Goal: Information Seeking & Learning: Learn about a topic

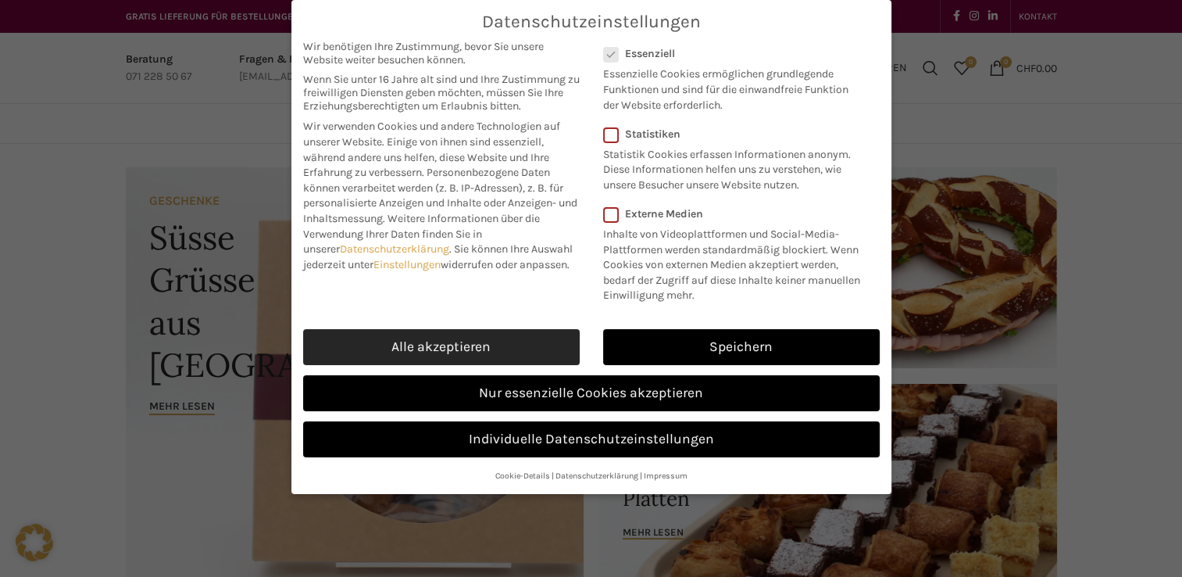
click at [469, 339] on link "Alle akzeptieren" at bounding box center [441, 347] width 277 height 36
checkbox input "true"
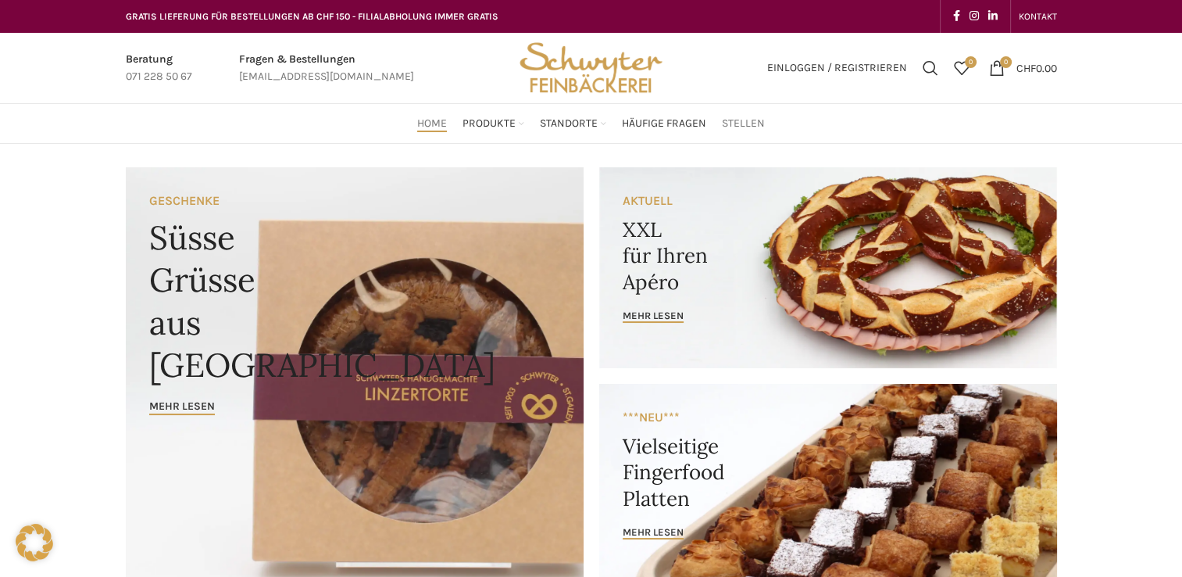
click at [750, 122] on span "Stellen" at bounding box center [743, 123] width 43 height 15
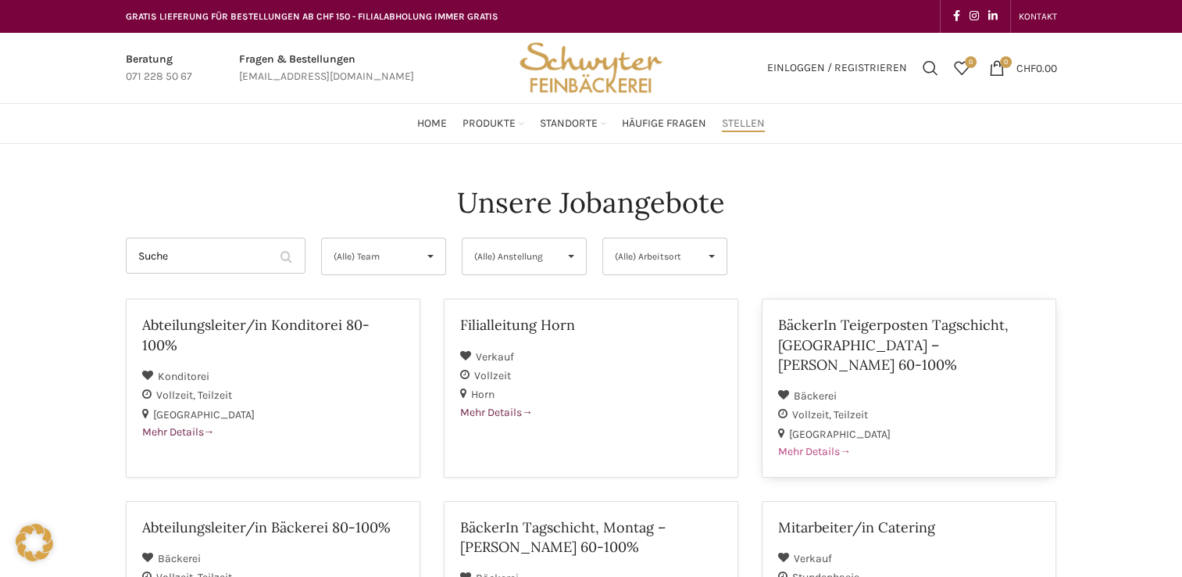
scroll to position [78, 0]
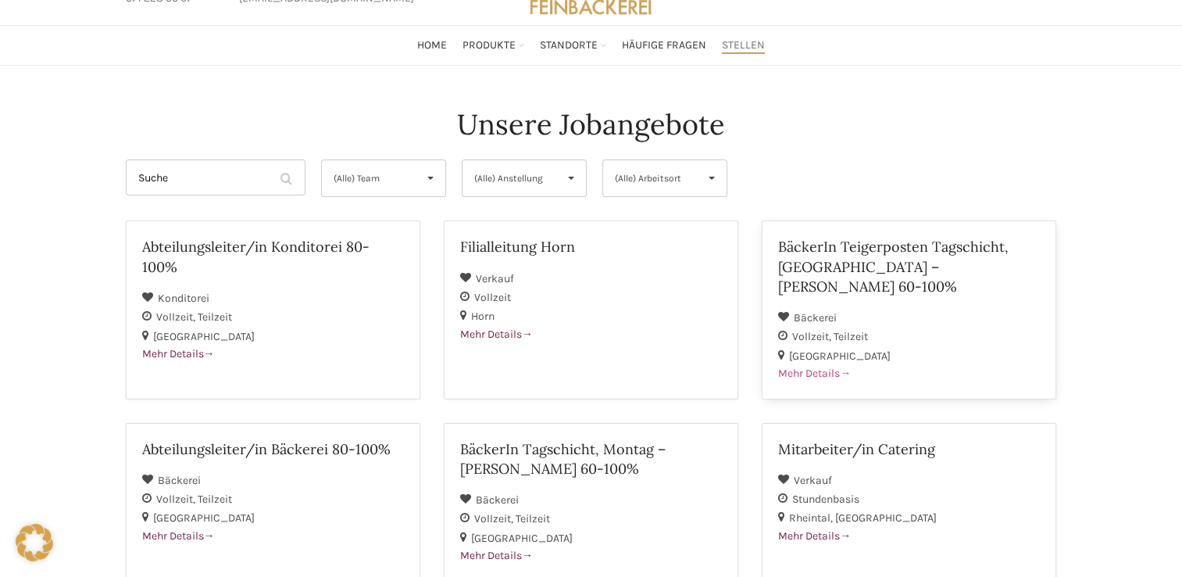
click at [896, 261] on h2 "BäckerIn Teigerposten Tagschicht, [GEOGRAPHIC_DATA] – [PERSON_NAME] 60-100%" at bounding box center [909, 266] width 262 height 59
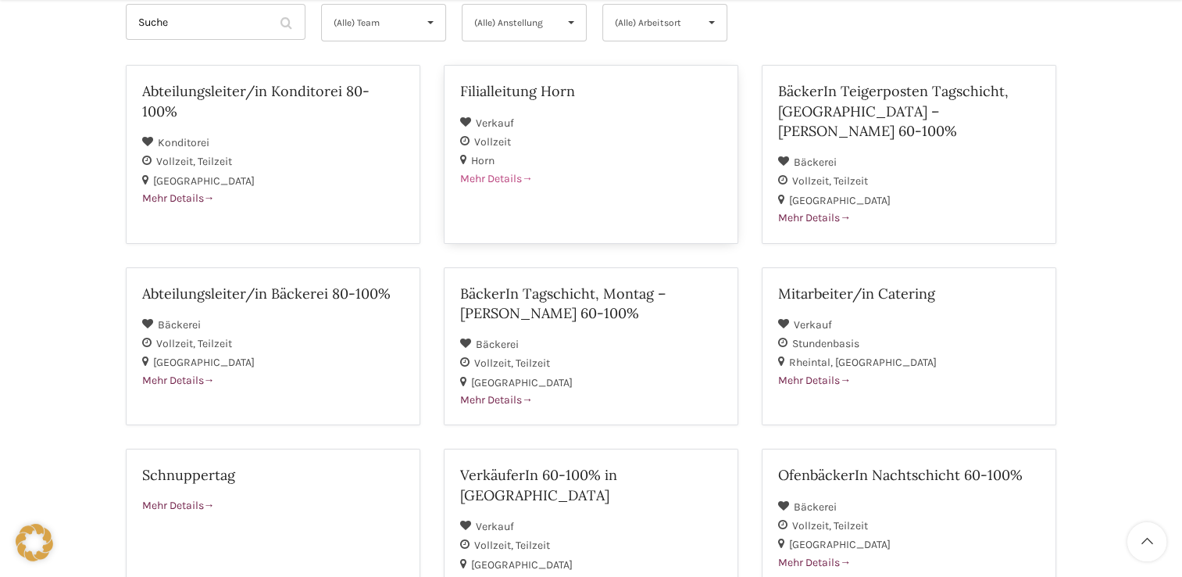
scroll to position [234, 0]
click at [587, 290] on h2 "BäckerIn Tagschicht, Montag – Freitag 60-100%" at bounding box center [591, 302] width 262 height 39
click at [813, 333] on div "Stundenbasis" at bounding box center [909, 342] width 262 height 19
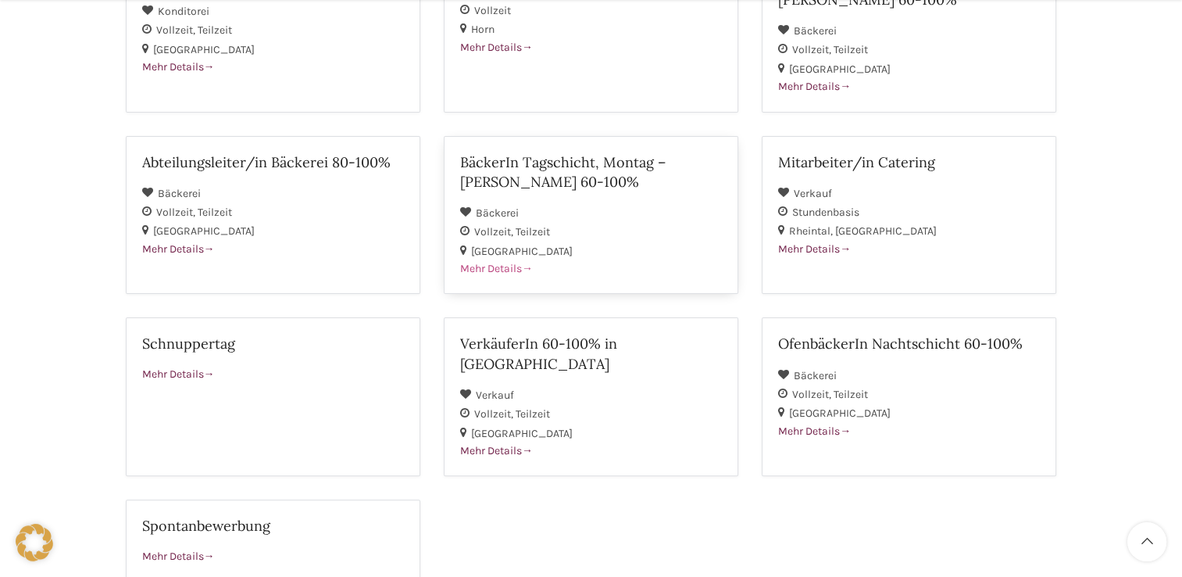
scroll to position [391, 0]
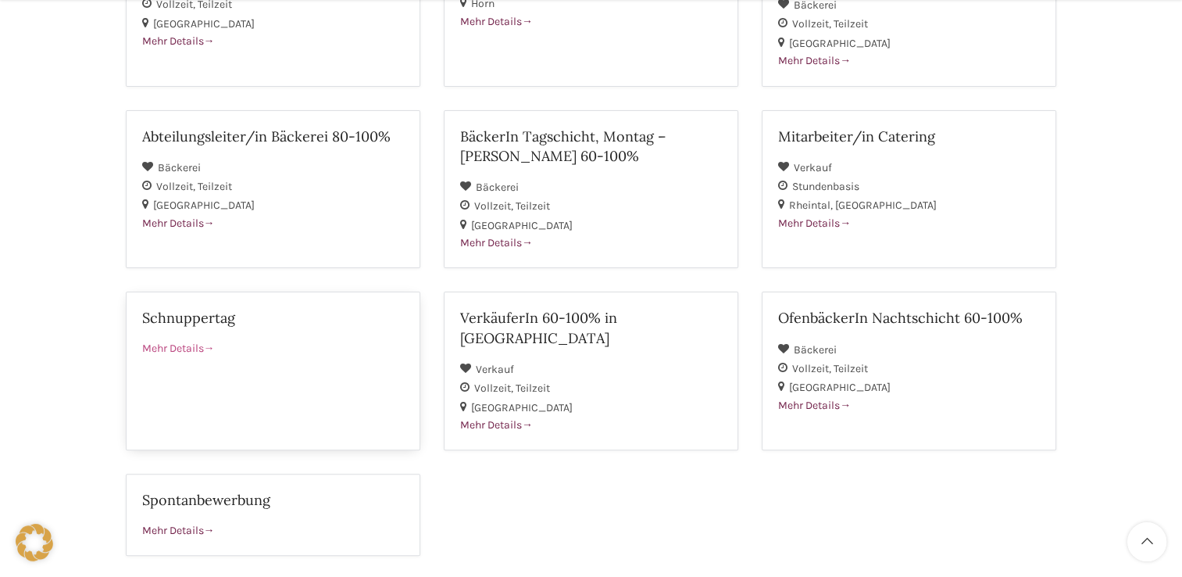
click at [162, 341] on span "Mehr Details" at bounding box center [178, 347] width 73 height 13
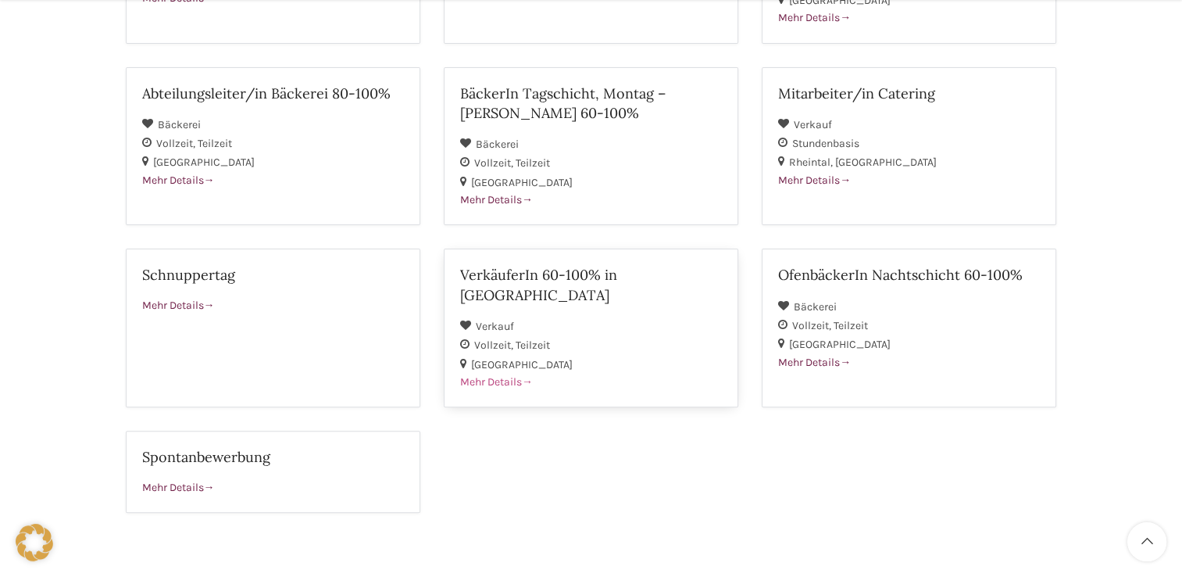
scroll to position [469, 0]
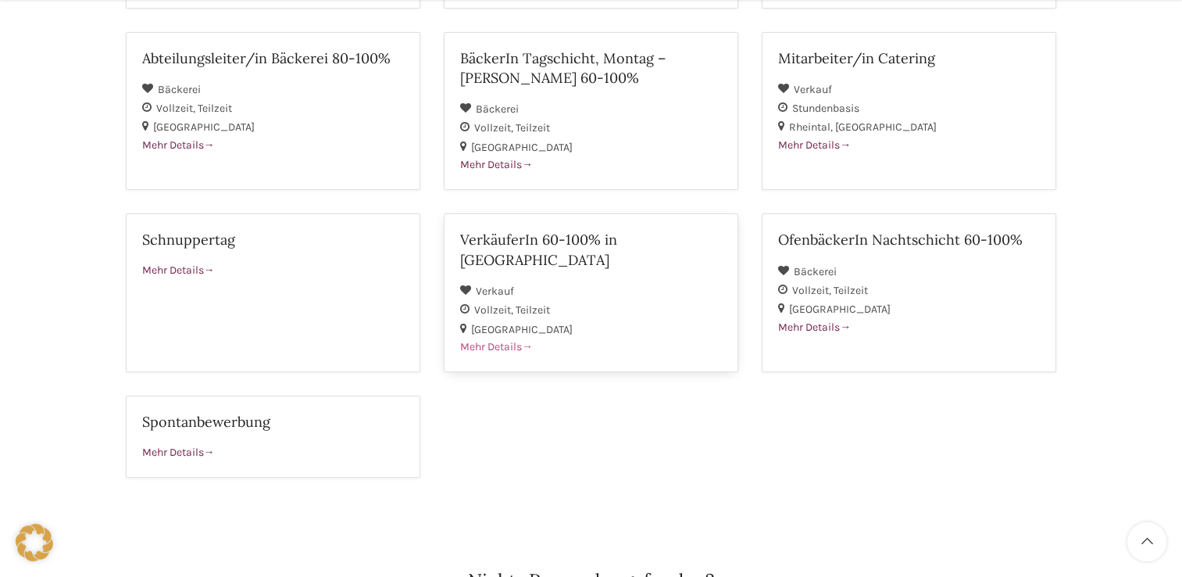
click at [582, 230] on h2 "VerkäuferIn 60-100% in [GEOGRAPHIC_DATA]" at bounding box center [591, 249] width 262 height 39
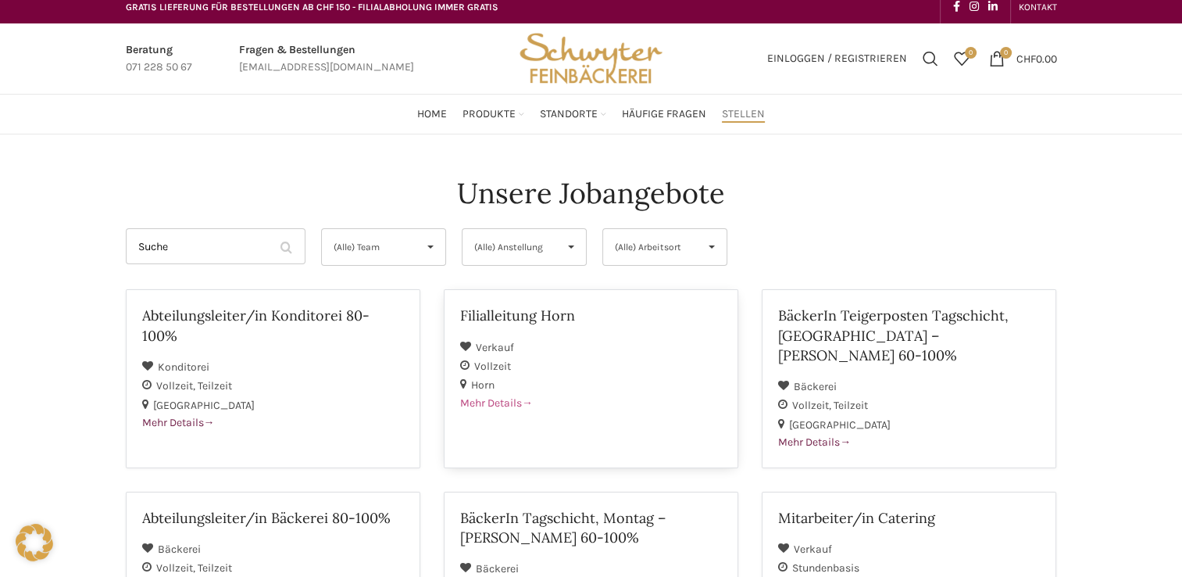
scroll to position [0, 0]
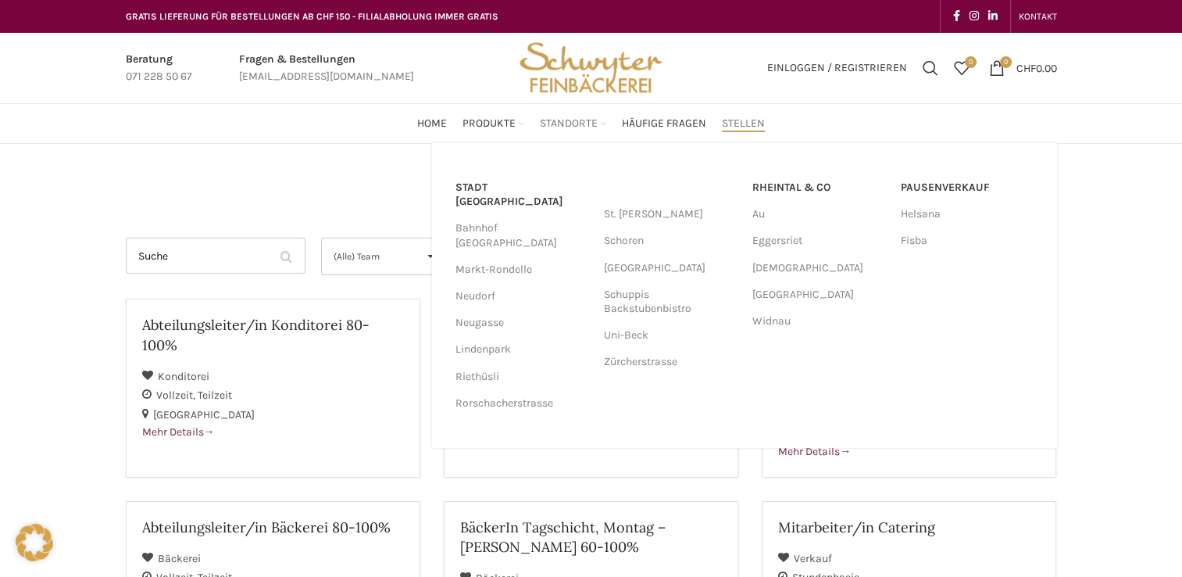
click at [575, 126] on span "Standorte" at bounding box center [569, 123] width 58 height 15
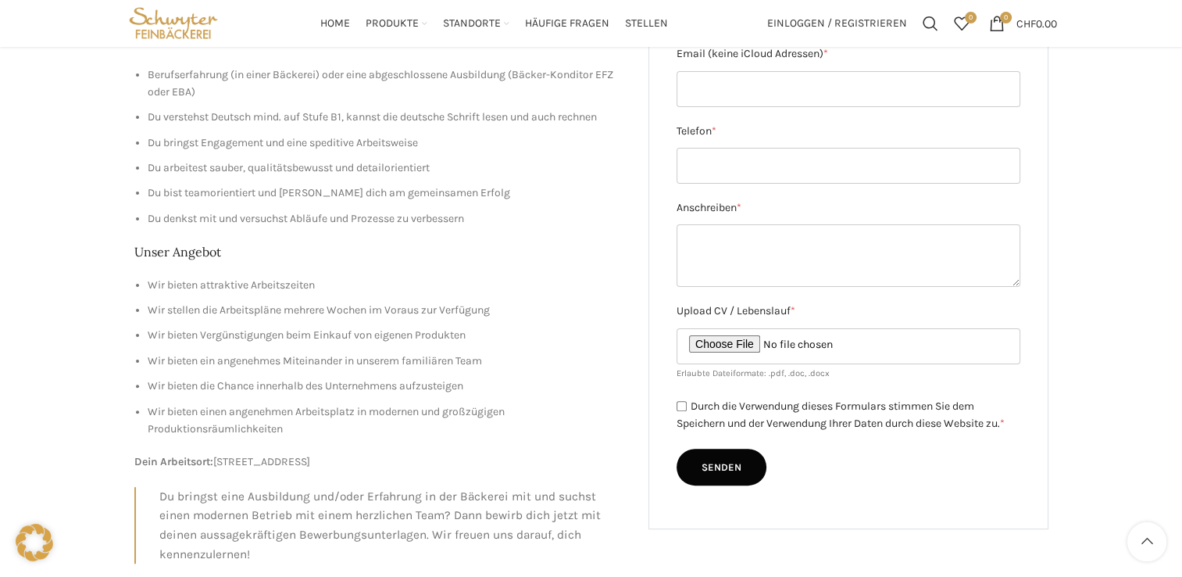
scroll to position [312, 0]
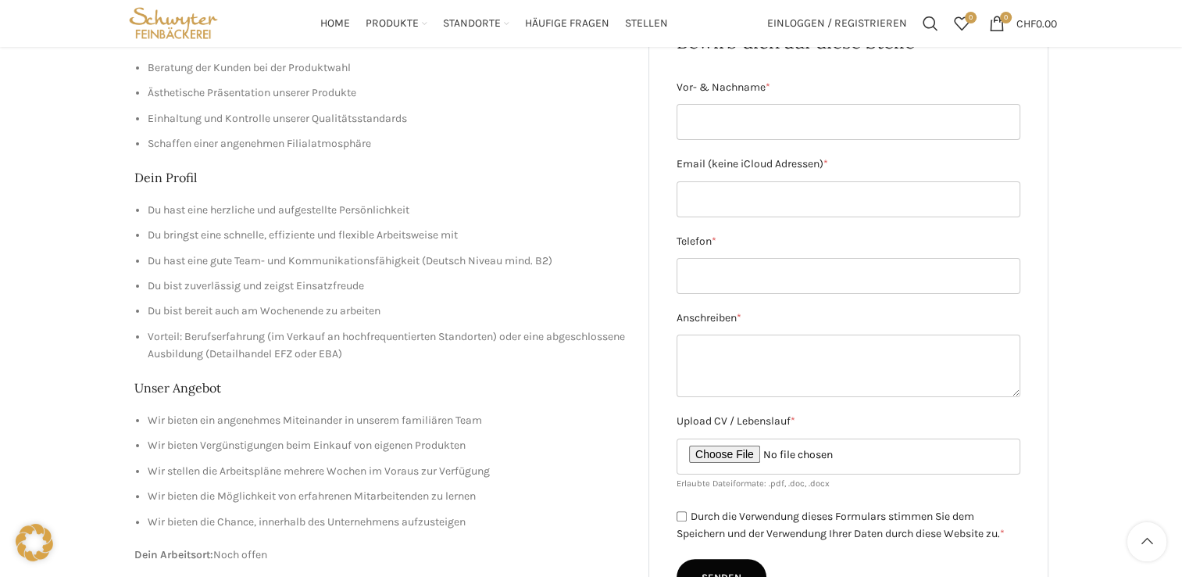
scroll to position [156, 0]
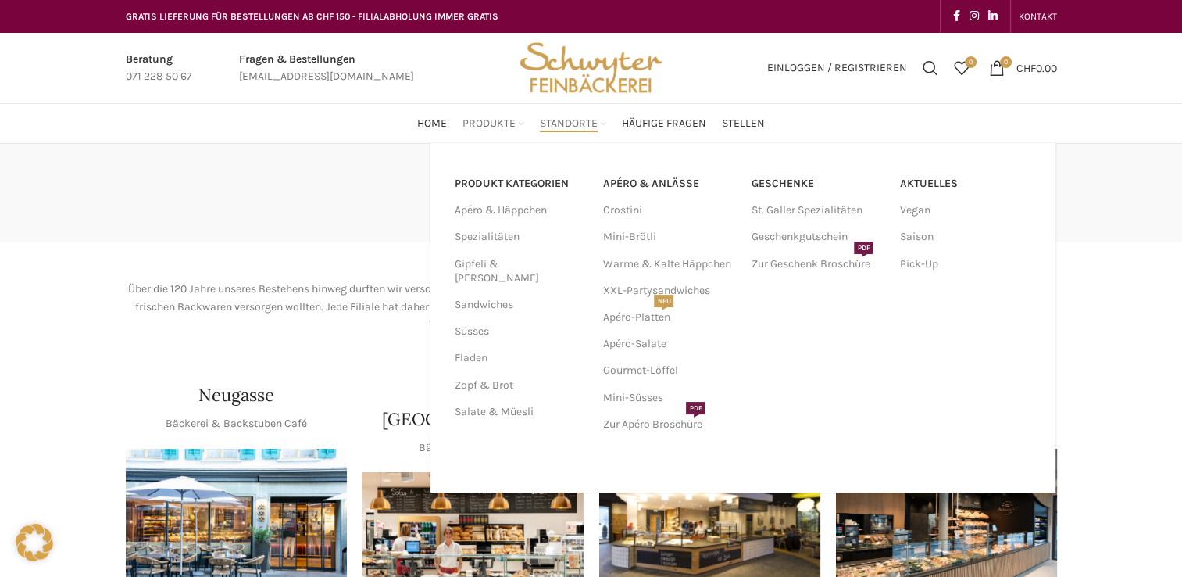
click at [484, 125] on span "Produkte" at bounding box center [488, 123] width 53 height 15
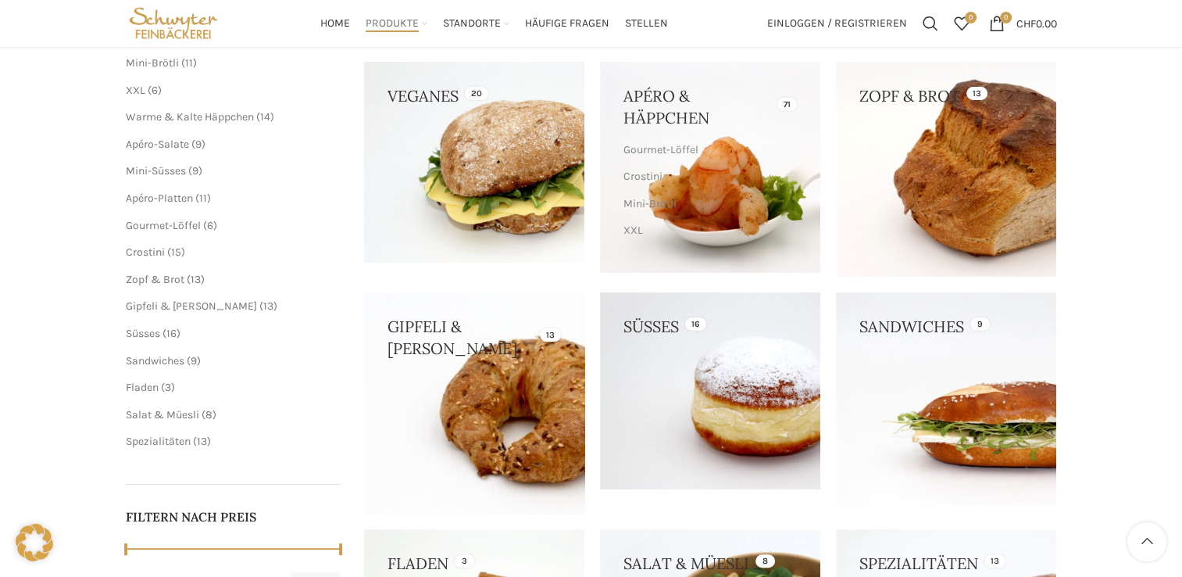
scroll to position [156, 0]
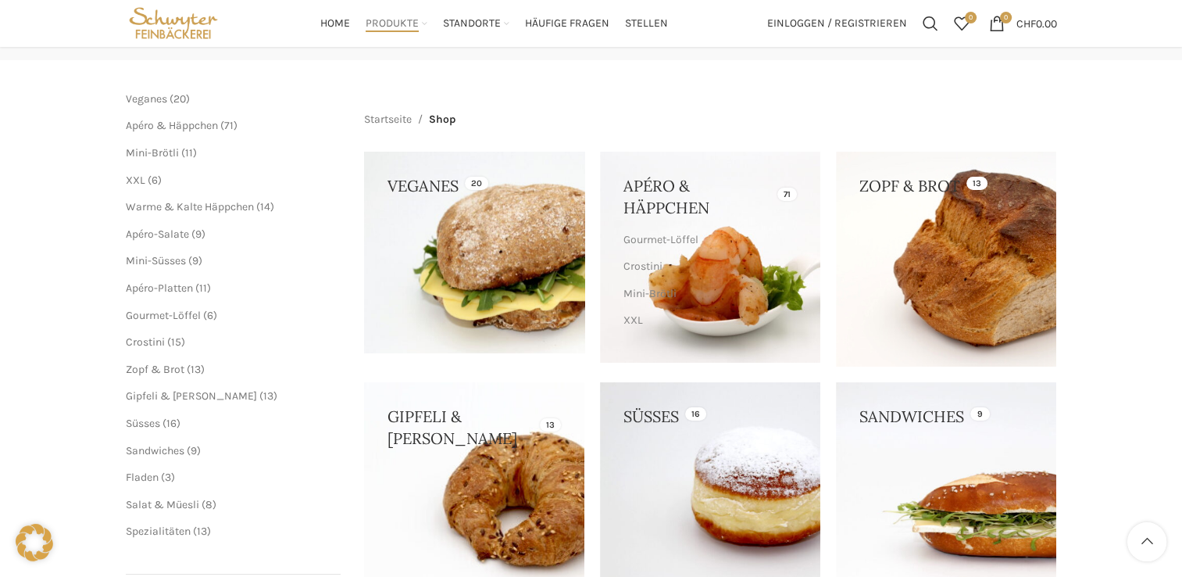
click at [500, 264] on link at bounding box center [474, 252] width 220 height 201
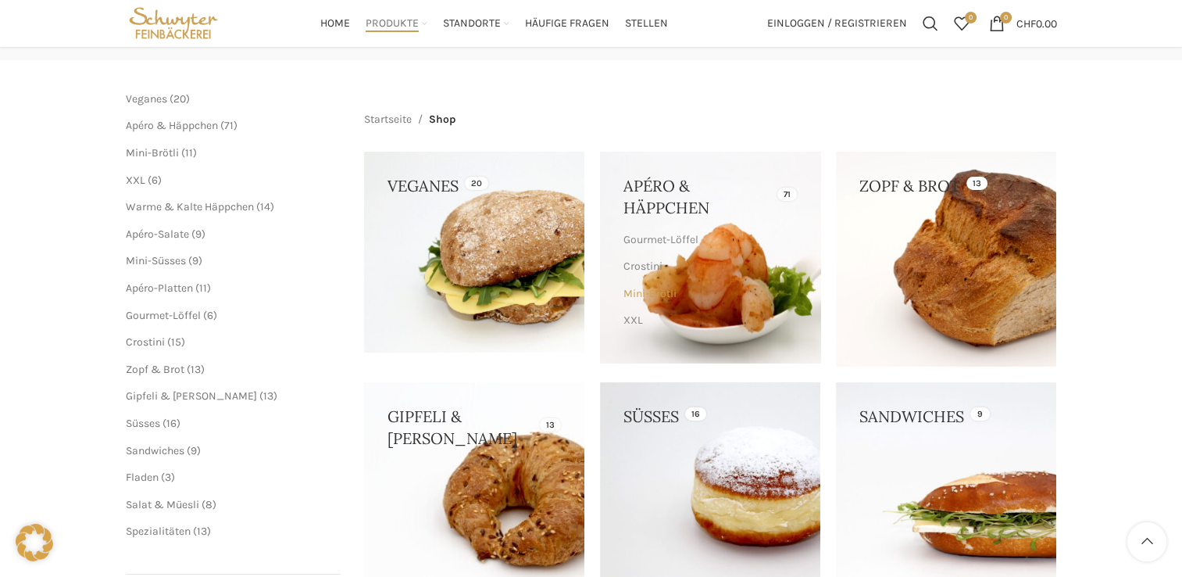
click at [704, 283] on link "Mini-Brötli" at bounding box center [708, 293] width 170 height 27
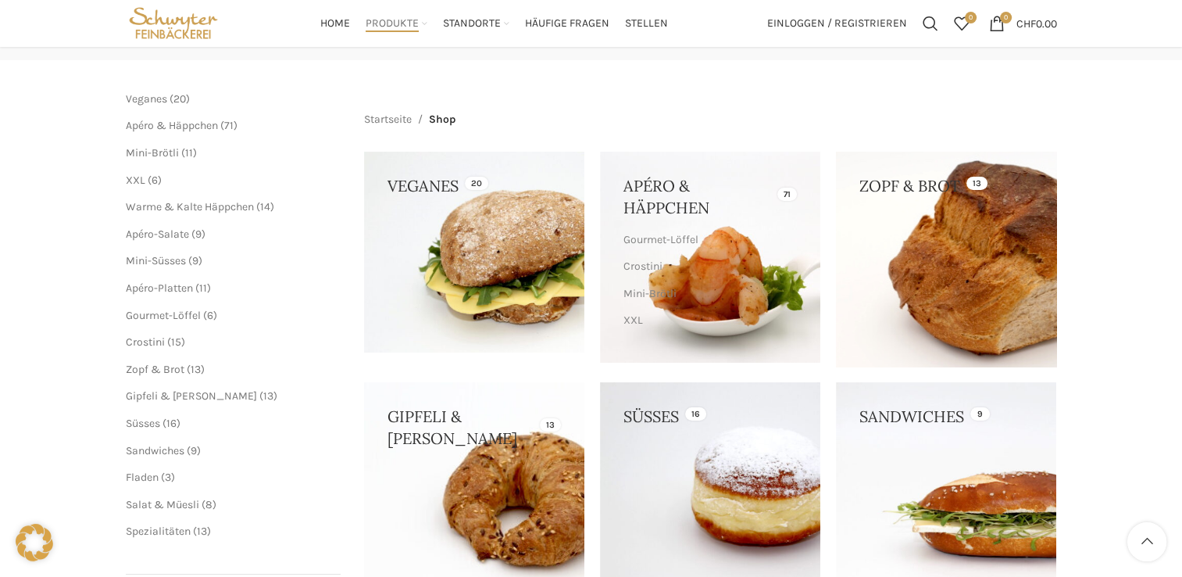
click at [958, 258] on link at bounding box center [946, 259] width 220 height 215
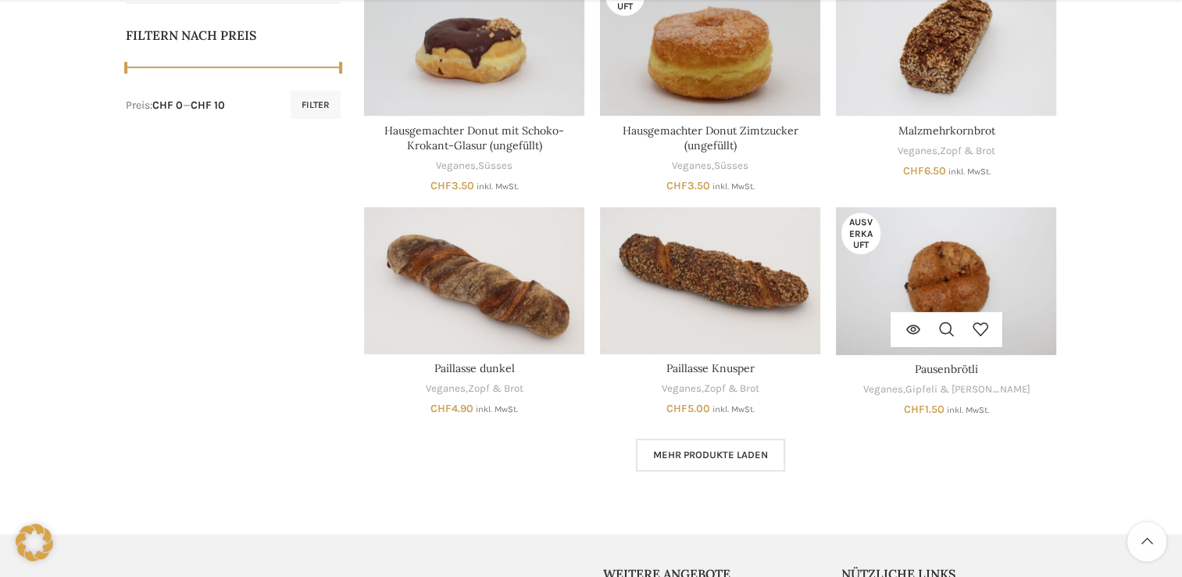
scroll to position [937, 0]
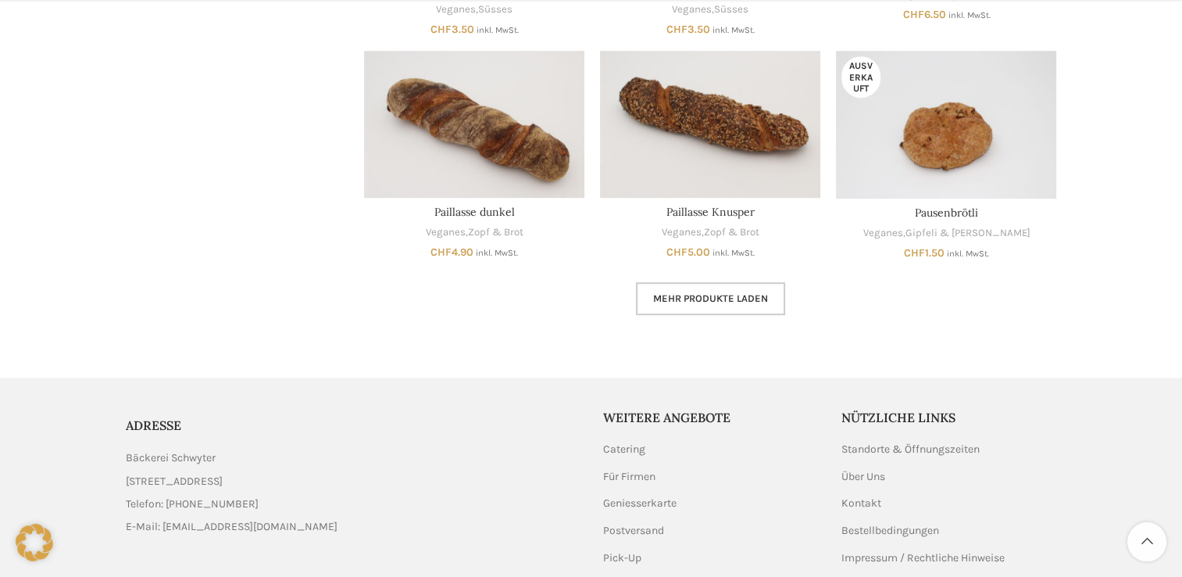
click at [722, 292] on span "Mehr Produkte laden" at bounding box center [710, 298] width 115 height 12
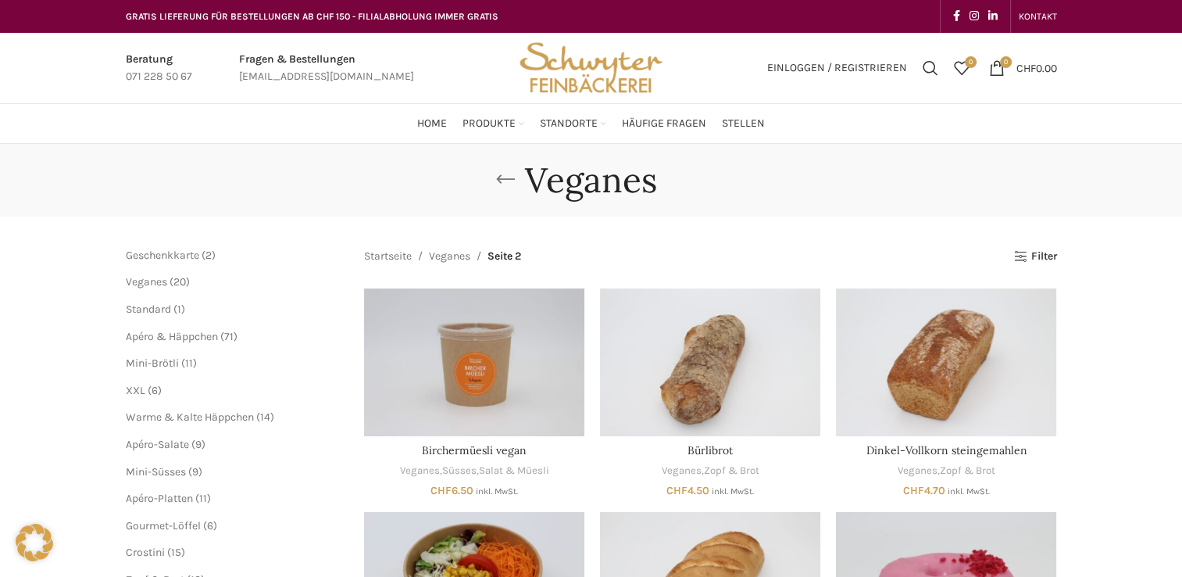
click at [500, 182] on link "Go back" at bounding box center [505, 179] width 39 height 31
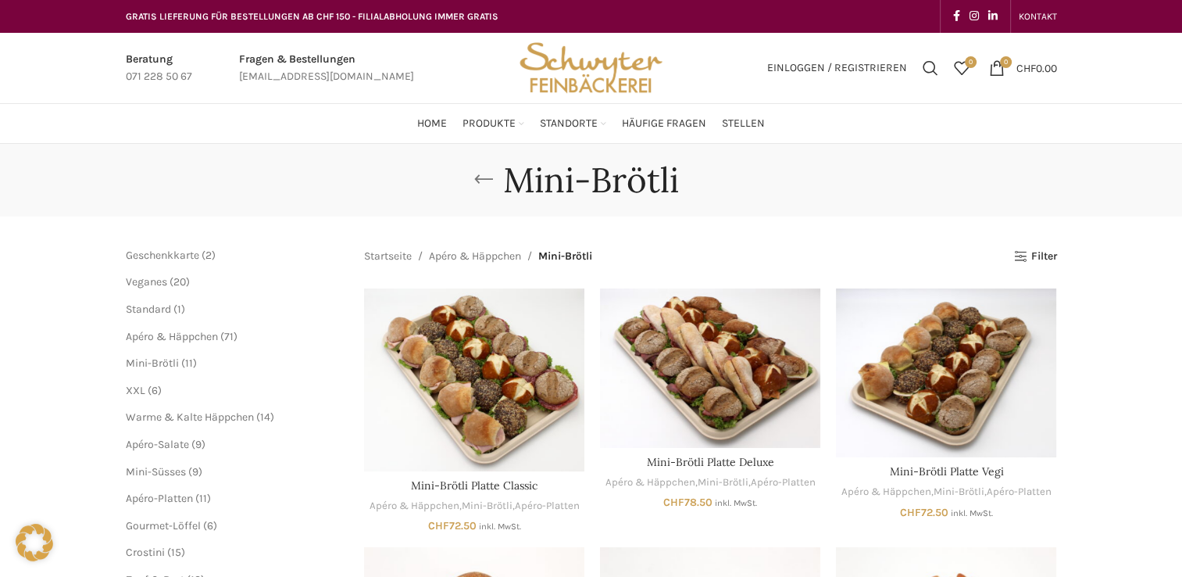
click at [482, 170] on link "Go back" at bounding box center [483, 179] width 39 height 31
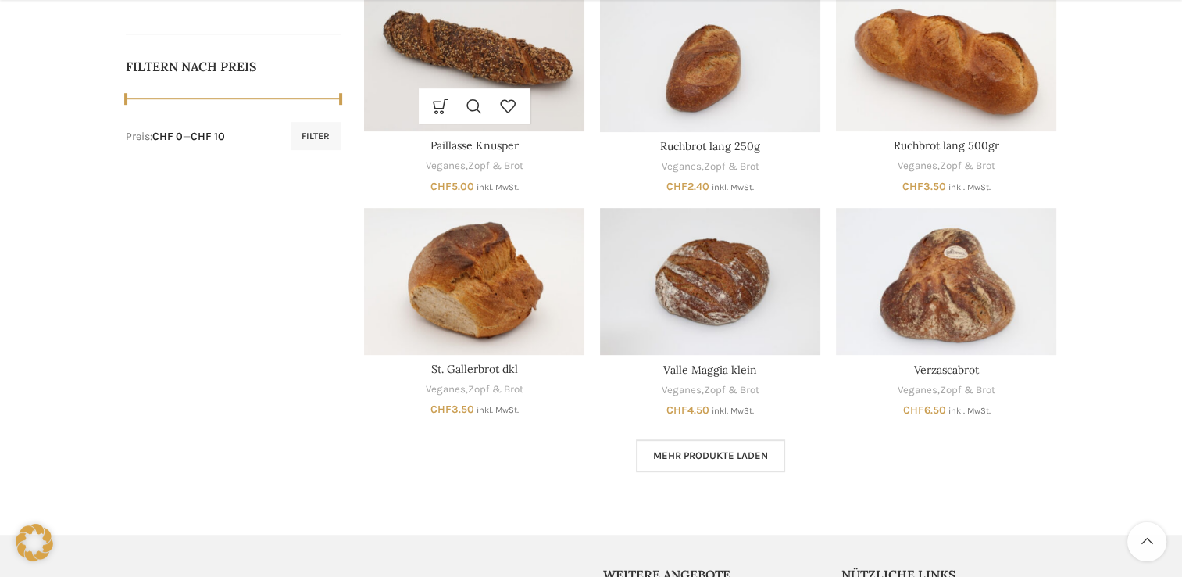
scroll to position [781, 0]
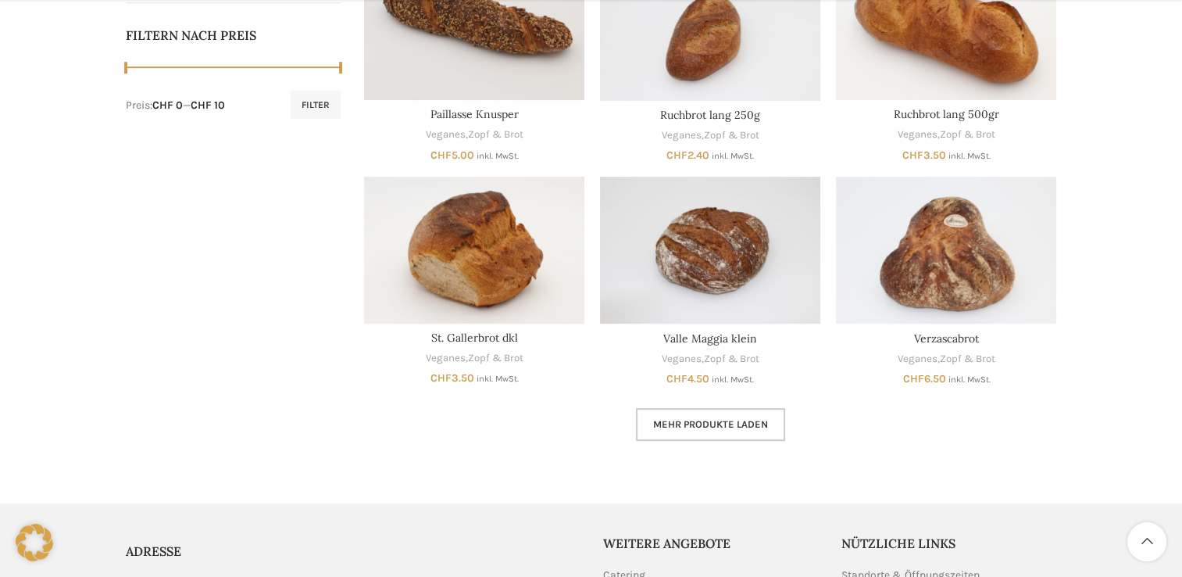
click at [735, 427] on span "Mehr Produkte laden" at bounding box center [710, 424] width 115 height 12
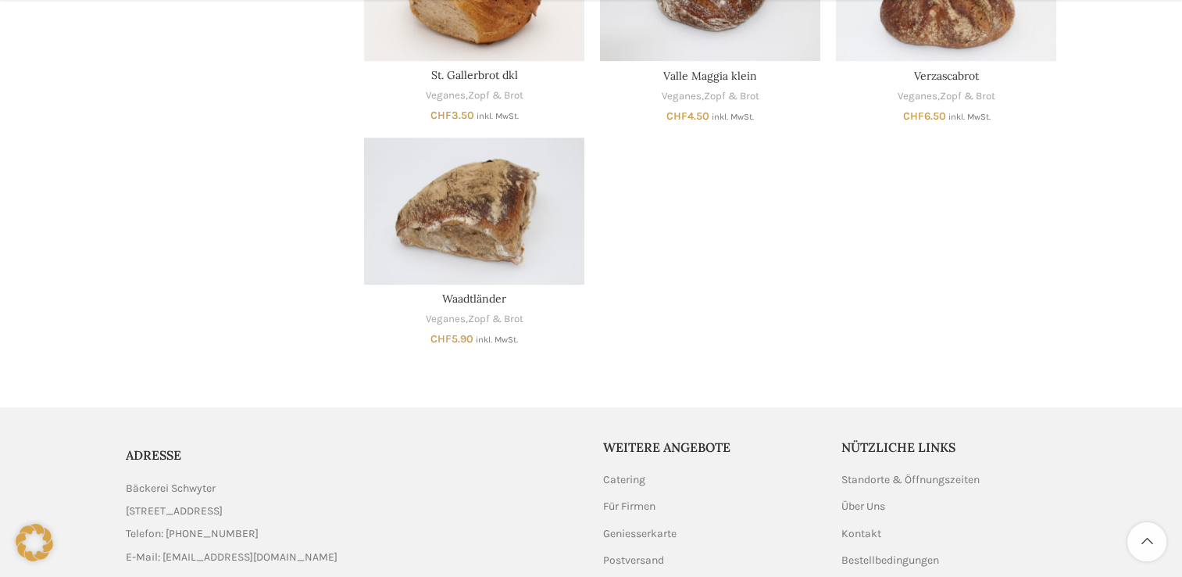
scroll to position [1094, 0]
